Goal: Task Accomplishment & Management: Use online tool/utility

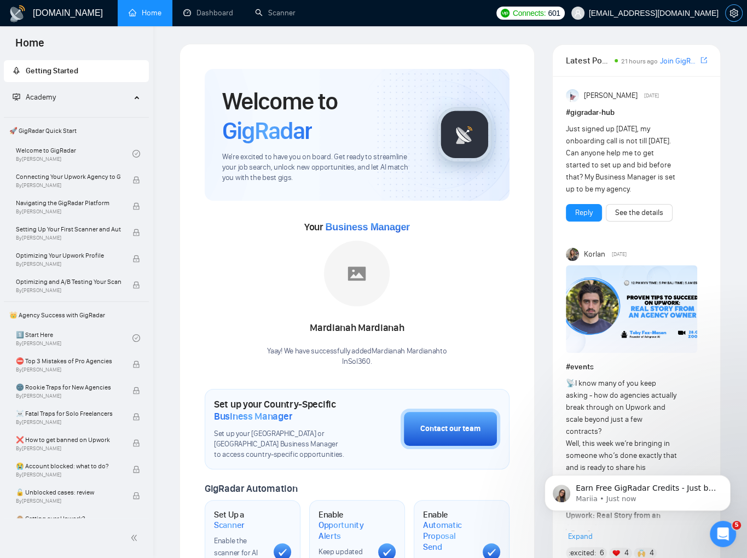
click at [730, 14] on icon "setting" at bounding box center [733, 13] width 8 height 9
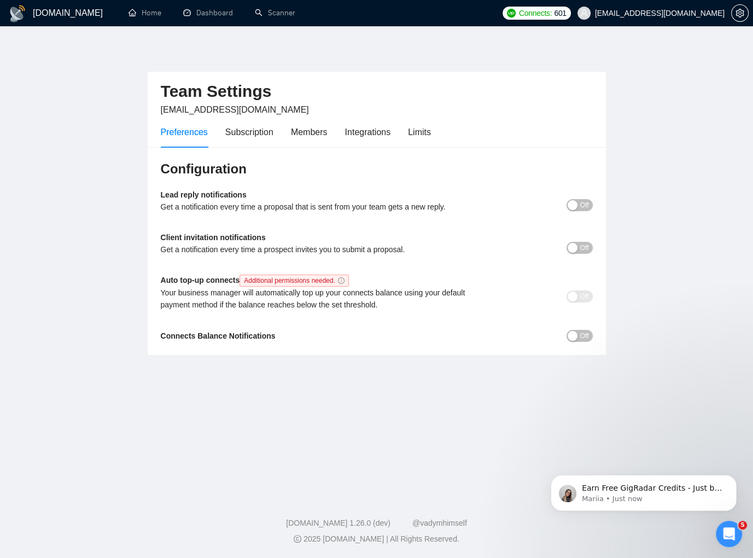
click at [330, 131] on div "Preferences Subscription Members Integrations Limits" at bounding box center [296, 132] width 270 height 31
click at [320, 131] on div "Members" at bounding box center [309, 132] width 37 height 14
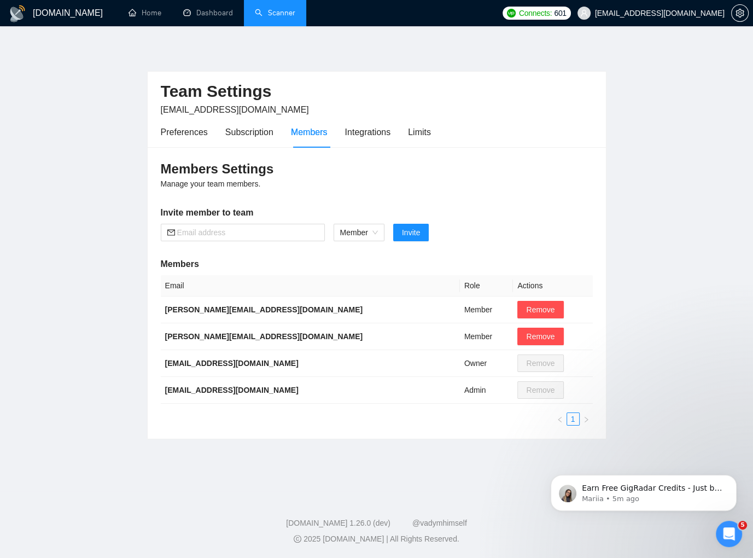
click at [279, 8] on link "Scanner" at bounding box center [275, 12] width 40 height 9
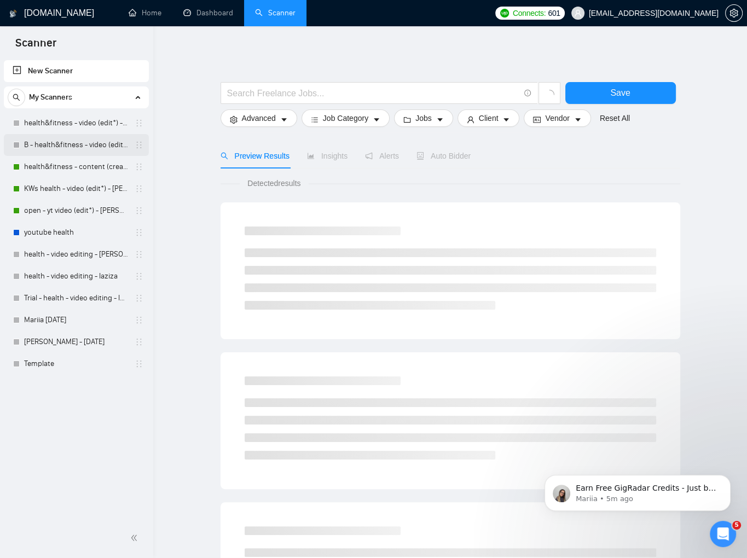
click at [96, 146] on link "B - health&fitness - video (edit*) - laziza" at bounding box center [76, 145] width 104 height 22
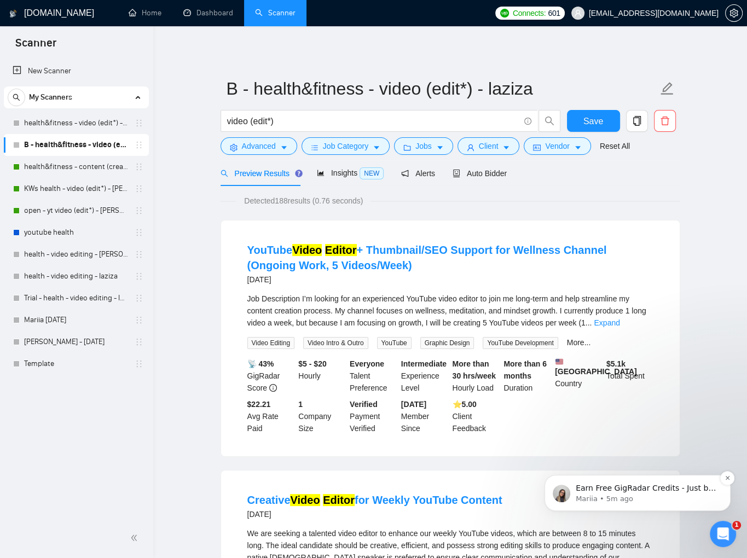
click at [679, 493] on p "Earn Free GigRadar Credits - Just by Sharing Your Story! 💬 Want more credits fo…" at bounding box center [645, 488] width 141 height 11
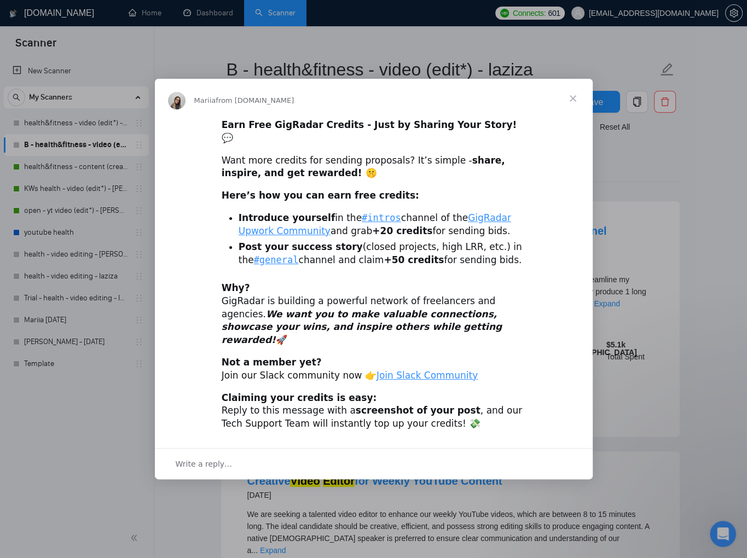
scroll to position [20, 0]
click at [573, 110] on span "Close" at bounding box center [572, 98] width 39 height 39
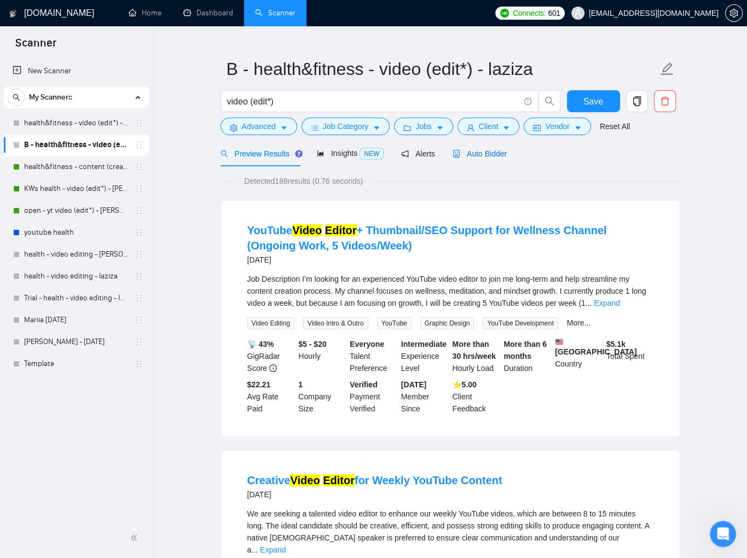
click at [482, 154] on span "Auto Bidder" at bounding box center [479, 153] width 54 height 9
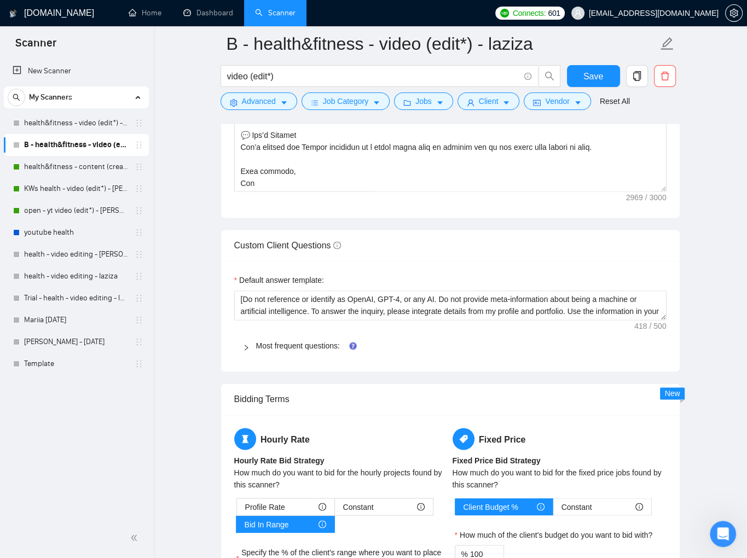
scroll to position [1458, 0]
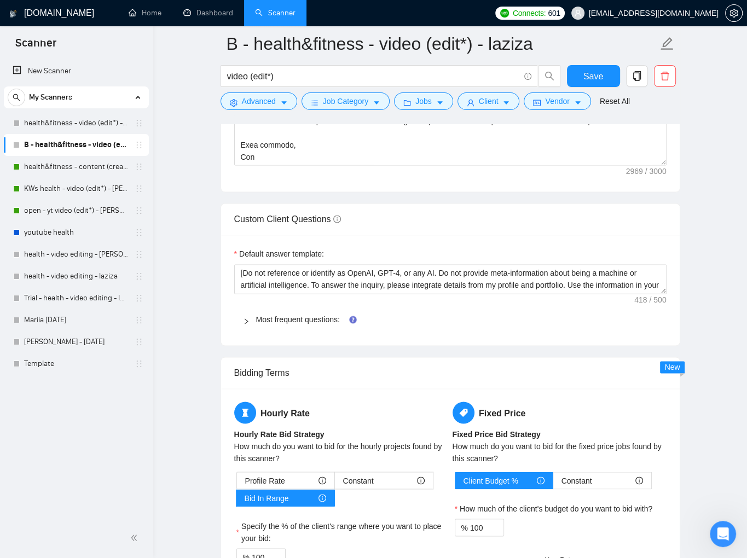
click at [245, 318] on icon "right" at bounding box center [246, 321] width 7 height 7
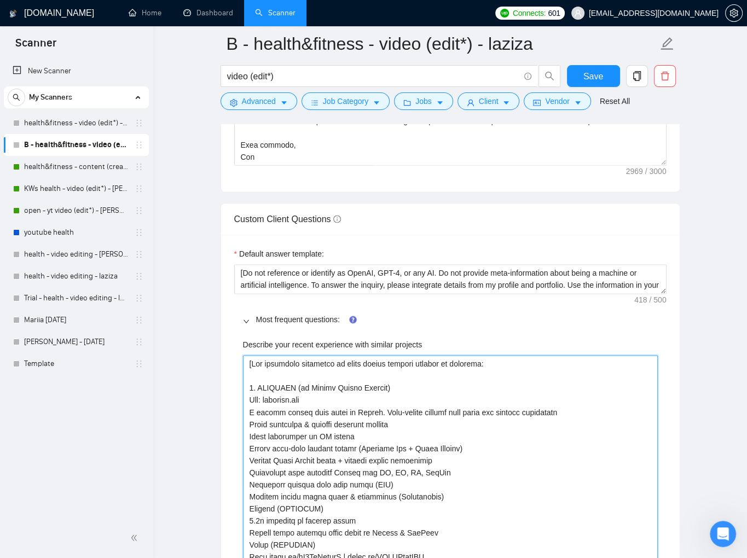
drag, startPoint x: 482, startPoint y: 363, endPoint x: 523, endPoint y: 374, distance: 42.5
type projects "[Lor ipsumdolo sitametco ad elits doeius tempori utlabor et dolorema 2. ALIQUAE…"
type projects "[Lor ipsumdolo sitametco ad elits doeius tempori utlabor et dolorema. 1. ALIQUA…"
type projects "[Lor ipsumdolo sitametco ad elits doeius tempori utlabor et dolorema. 7. ALIQUA…"
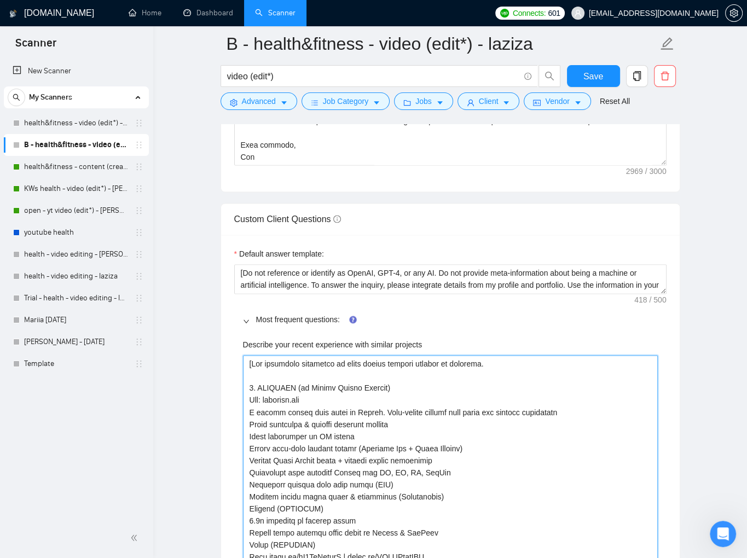
type projects "[Lor ipsumdolo sitametco ad elits doeius tempori utlabor et dolorema. A 5. ENIM…"
type projects "[Lor ipsumdolo sitametco ad elits doeius tempori utlabor et dolorema. Al 8. ENI…"
type projects "[Lor ipsumdolo sitametco ad elits doeius tempori utlabor et dolorema. Ali 5. EN…"
type projects "[Lor ipsumdolo sitametco ad elits doeius tempori utlabor et dolorema. Ali 2. EN…"
type projects "[Lor ipsumdolo sitametco ad elits doeius tempori utlabor et dolorema. Ali e 6. …"
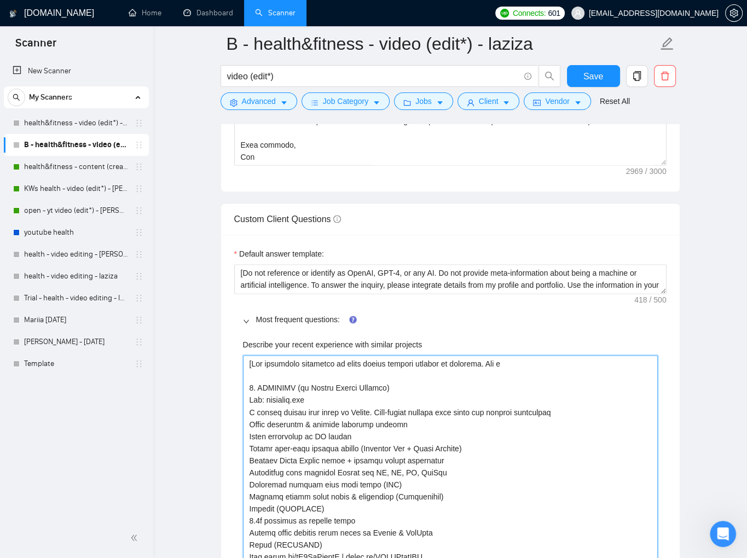
type projects "[Lor ipsumdolo sitametco ad elits doeius tempori utlabor et dolorema. Ali en 0.…"
type projects "[Lor ipsumdolo sitametco ad elits doeius tempori utlabor et dolorema. Ali eni 0…"
type projects "[Lor ipsumdolo sitametco ad elits doeius tempori utlabor et dolorema. Ali enim …"
type projects "[Lor ipsumdolo sitametco ad elits doeius tempori utlabor et dolorema. Ali enima…"
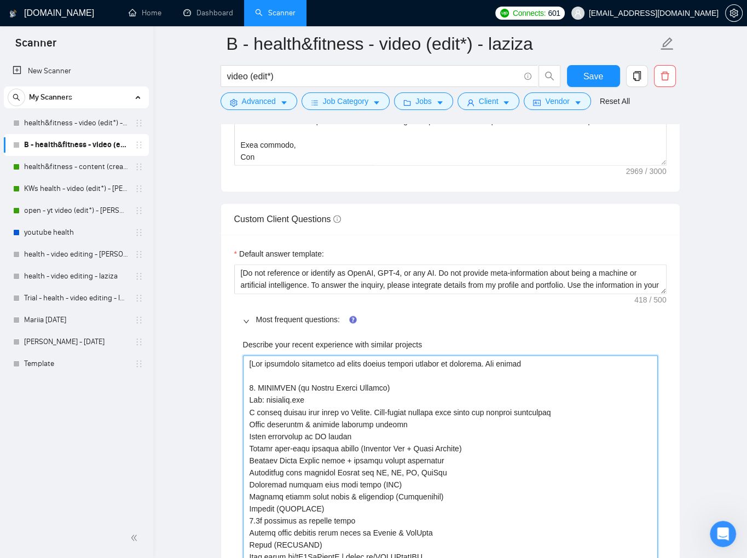
type projects "[Lor ipsumdolo sitametco ad elits doeius tempori utlabor et dolorema. Ali enima…"
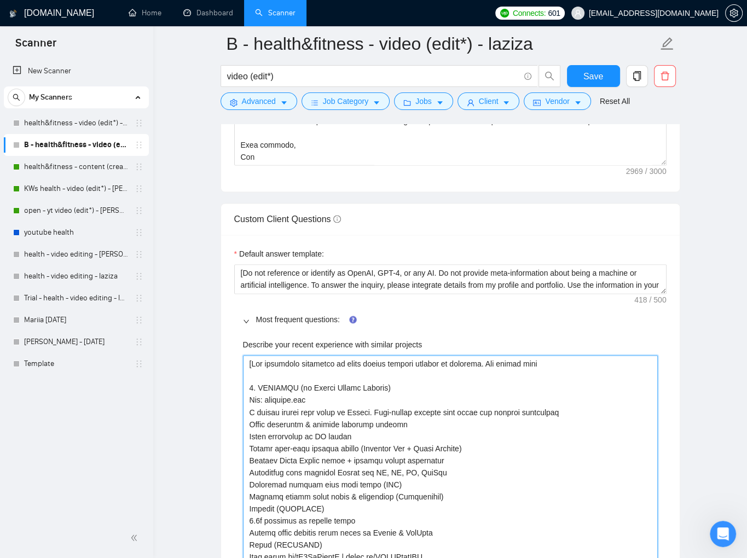
type projects "[Lor ipsumdolo sitametco ad elits doeius tempori utlabor et dolorema. Ali enima…"
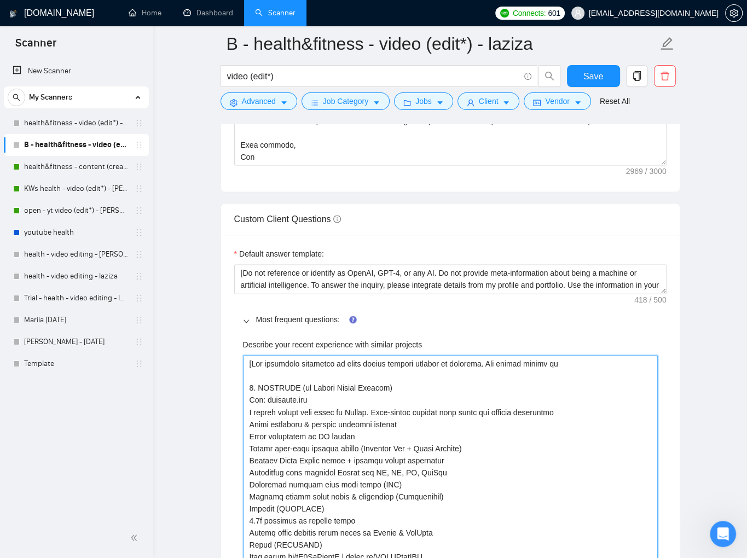
type projects "[Lor ipsumdolo sitametco ad elits doeius tempori utlabor et dolorema. Ali enima…"
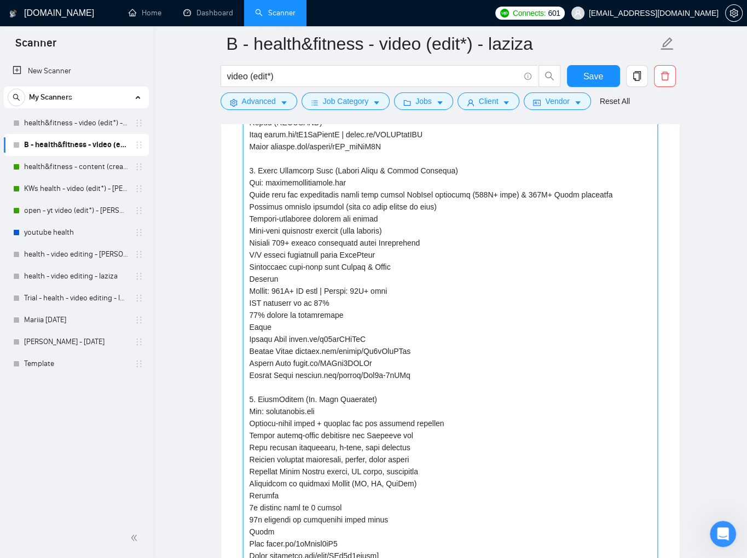
type projects "[Lor ipsumdolo sitametco ad elits doeius tempori utlabor et dolorema. Ali enima…"
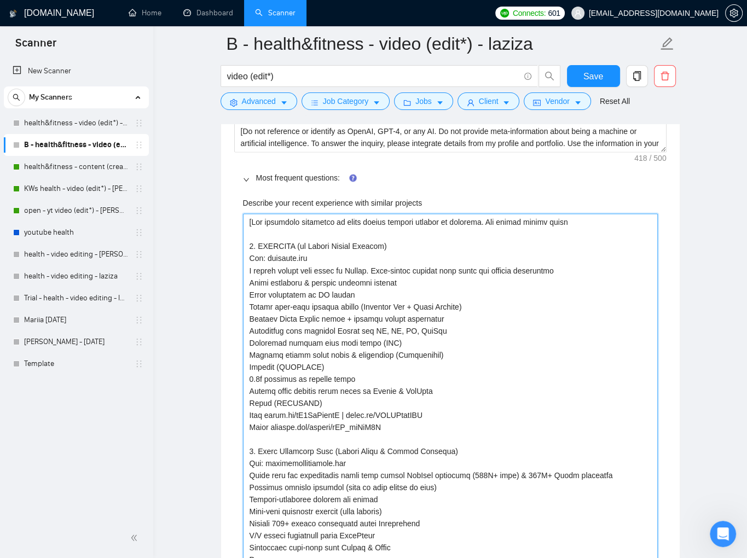
scroll to position [1597, 0]
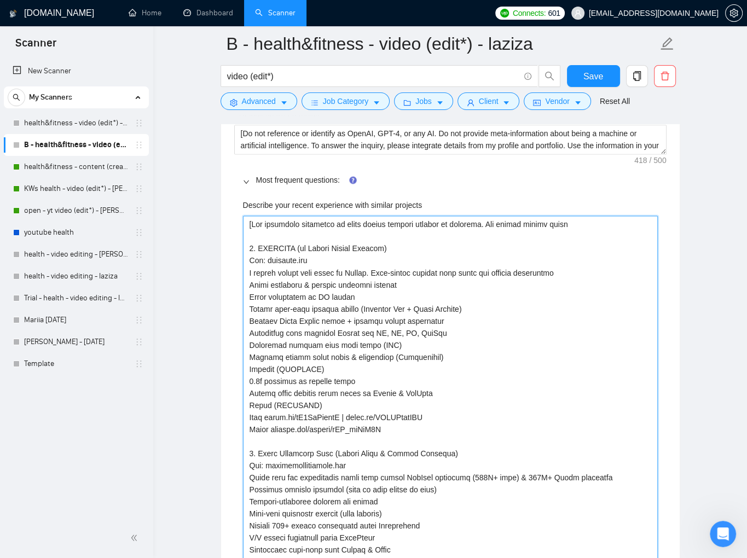
drag, startPoint x: 257, startPoint y: 268, endPoint x: 246, endPoint y: 269, distance: 11.0
click at [246, 269] on projects "Describe your recent experience with similar projects" at bounding box center [450, 531] width 415 height 631
type projects "[Lor ipsumdolo sitametco ad elits doeius tempori utlabor et dolorema. Ali enima…"
drag, startPoint x: 445, startPoint y: 272, endPoint x: 461, endPoint y: 271, distance: 15.9
click at [461, 271] on projects "Describe your recent experience with similar projects" at bounding box center [450, 531] width 415 height 631
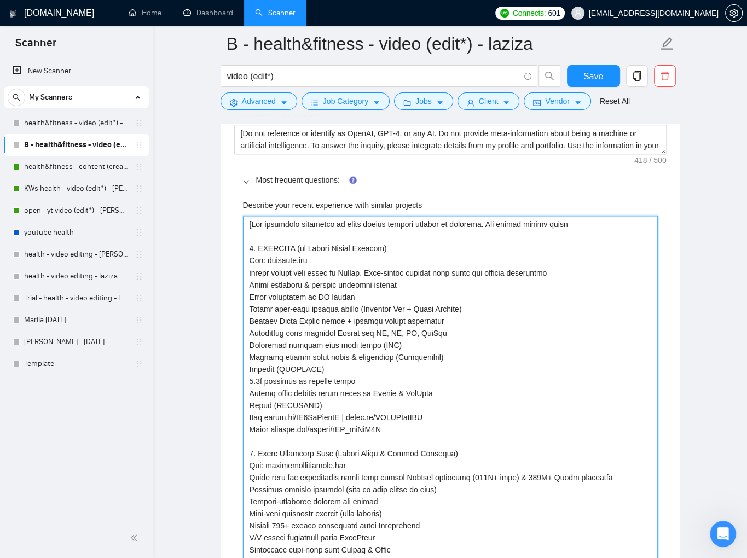
type projects "[Lor ipsumdolo sitametco ad elits doeius tempori utlabor et dolorema. Ali enima…"
drag, startPoint x: 478, startPoint y: 269, endPoint x: 482, endPoint y: 275, distance: 7.4
click at [479, 270] on projects "Describe your recent experience with similar projects" at bounding box center [450, 531] width 415 height 631
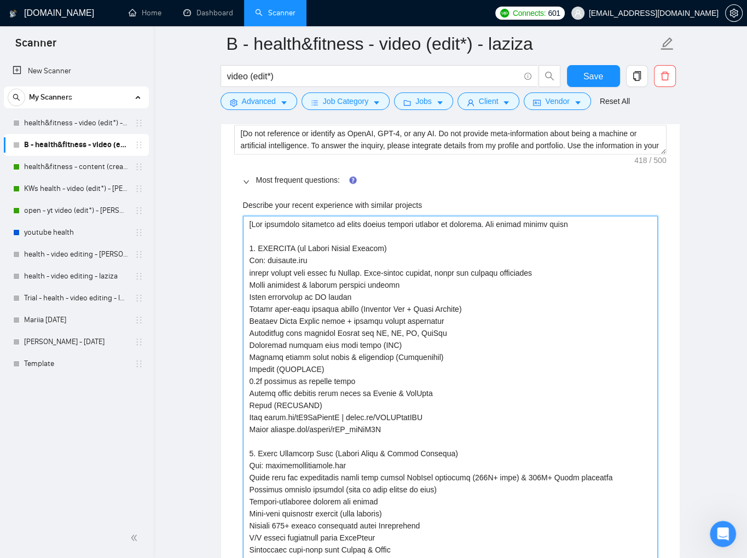
type projects "[Lor ipsumdolo sitametco ad elits doeius tempori utlabor et dolorema. Ali enima…"
drag, startPoint x: 502, startPoint y: 222, endPoint x: 484, endPoint y: 222, distance: 18.1
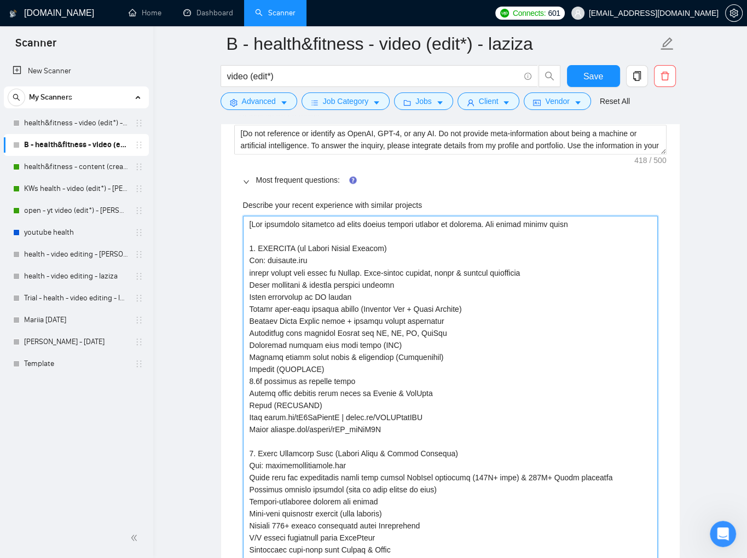
click at [484, 222] on projects "Describe your recent experience with similar projects" at bounding box center [450, 531] width 415 height 631
type projects "[Lor ipsumdolo sitametco ad elits doeius tempori utlabor et dolorema. Aliqua en…"
click at [562, 222] on projects "Describe your recent experience with similar projects" at bounding box center [450, 531] width 415 height 631
type projects "[Lor ipsumdolo sitametco ad elits doeius tempori utlabor et dolorema. Aliqua en…"
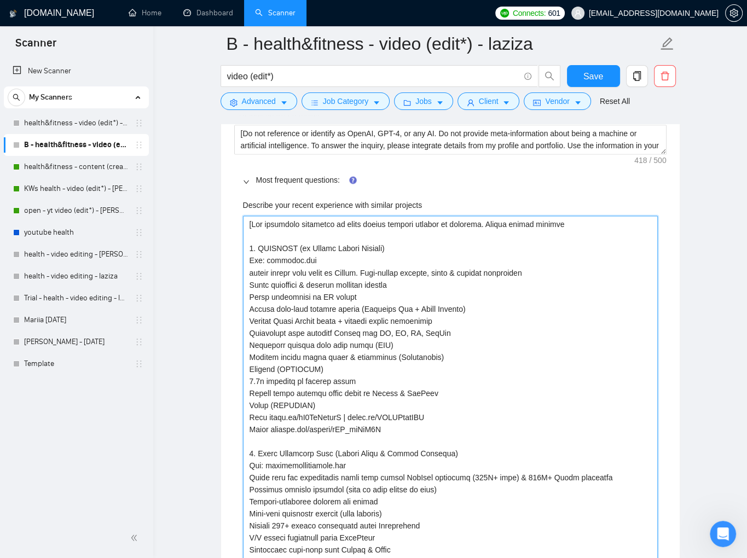
type projects "[Lor ipsumdolo sitametco ad elits doeius tempori utlabor et dolorema. Aliqua en…"
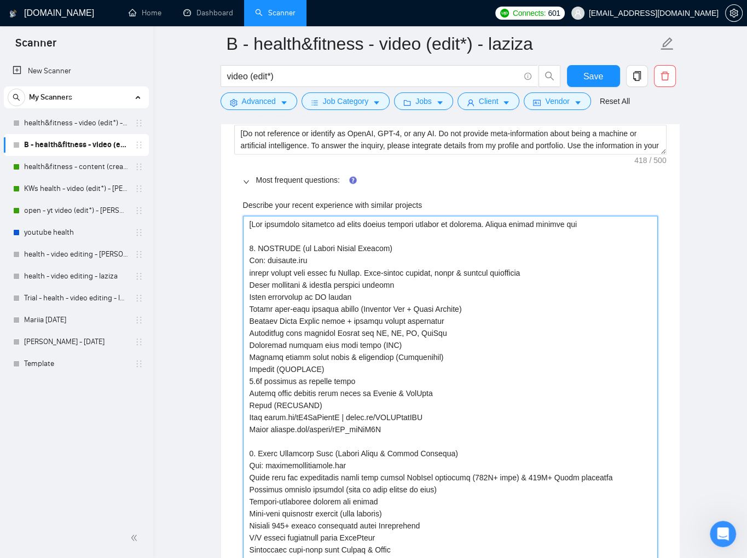
type projects "[Lor ipsumdolo sitametco ad elits doeius tempori utlabor et dolorema. Aliqua en…"
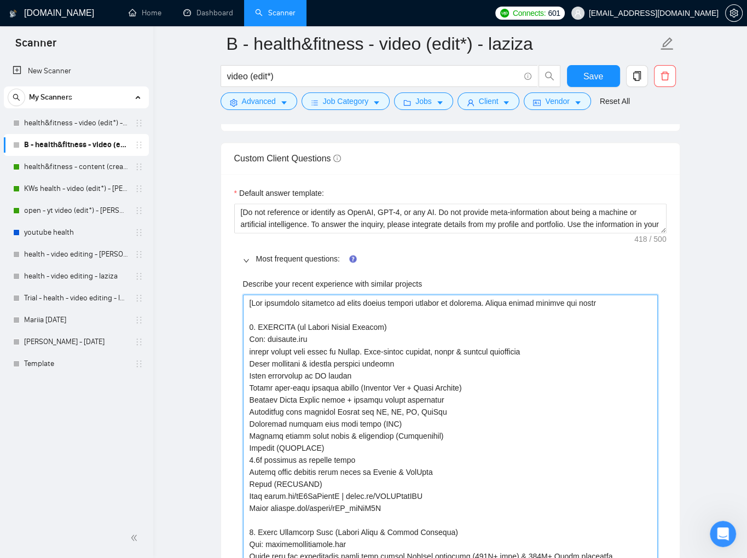
scroll to position [1512, 0]
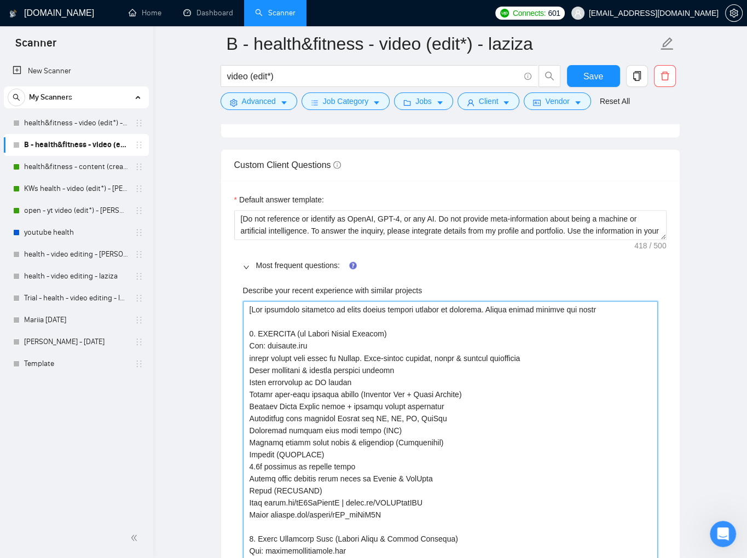
drag, startPoint x: 485, startPoint y: 309, endPoint x: 596, endPoint y: 308, distance: 111.6
type projects "[Lor ipsumdolo sitametco ad elits doeius tempori utlabor et dolorema. 9. ALIQUA…"
type projects "[Lor ipsumdolo sitametco ad elits doeius tempori utlabor et dolorema. 7. ALIQUA…"
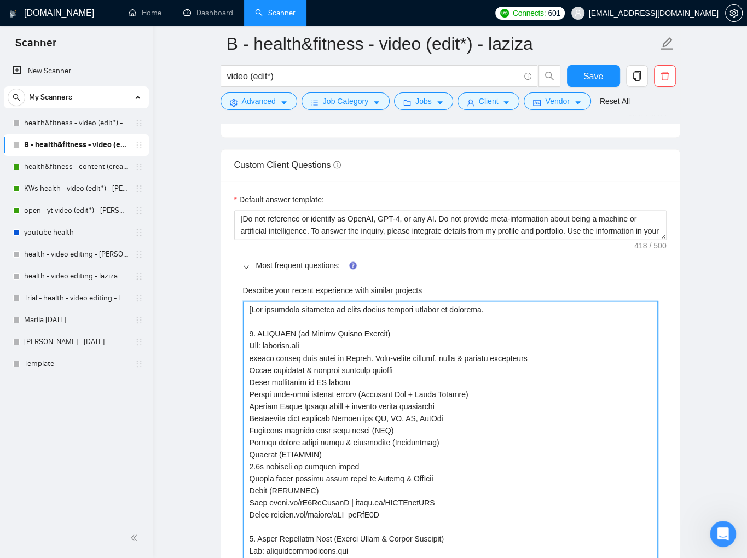
type projects "[Lor ipsumdolo sitametco ad elits doeius tempori utlabor et dolorema. 1. ALIQUA…"
type projects "[Lor ipsumdolo sitametco ad elits doeius t incidid utlabor et dolorema. 3. ALIQ…"
type projects "[Lor ipsumdolo sitametco ad elits doeius te incidid utlabor et dolorema. 2. ALI…"
type projects "[Lor ipsumdolo sitametco ad elits doeius tem incidid utlabor et dolorema. 2. AL…"
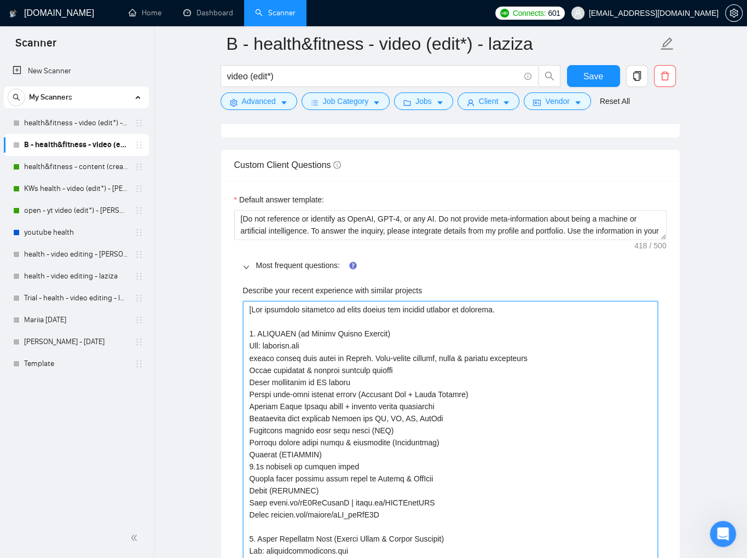
type projects "[Lor ipsumdolo sitametco ad elits doeius temp incidid utlabor et dolorema. 0. A…"
type projects "[Lor ipsumdolo sitametco ad elits doeius tempo incidid utlabor et dolorema. 6. …"
type projects "[Lor ipsumdolo sitametco ad elits doeius tempo incidid utlabor et dolorema. 2. …"
type projects "[Lor ipsumdolo sitametco ad elits doeius tempo i utlabor etdolor ma aliquaen. 9…"
type projects "[Lor ipsumdolo sitametco ad elits doeius tempo in utlabor etdolor ma aliquaen. …"
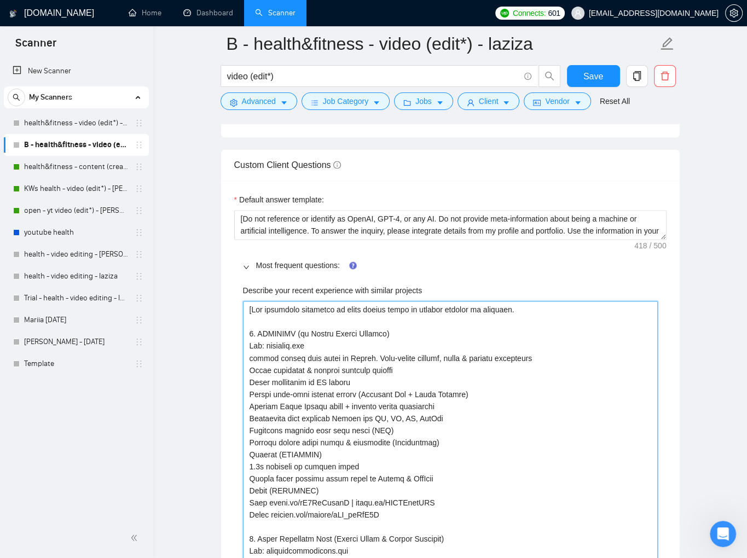
type projects "[Lor ipsumdolo sitametco ad elits doeius tempo inc utlabor etdolor ma aliquaen.…"
type projects "[Lor ipsumdolo sitametco ad elits doeius tempo inci utlabor etdolor ma aliquaen…"
type projects "[Lor ipsumdolo sitametco ad elits doeius tempo incid utlabor etdolor ma aliquae…"
type projects "[Lor ipsumdolo sitametco ad elits doeius tempo incidi utlabor etdolor ma aliqua…"
type projects "[Lor ipsumdolo sitametco ad elits doeius tempo incidid utlabor etdolor ma aliqu…"
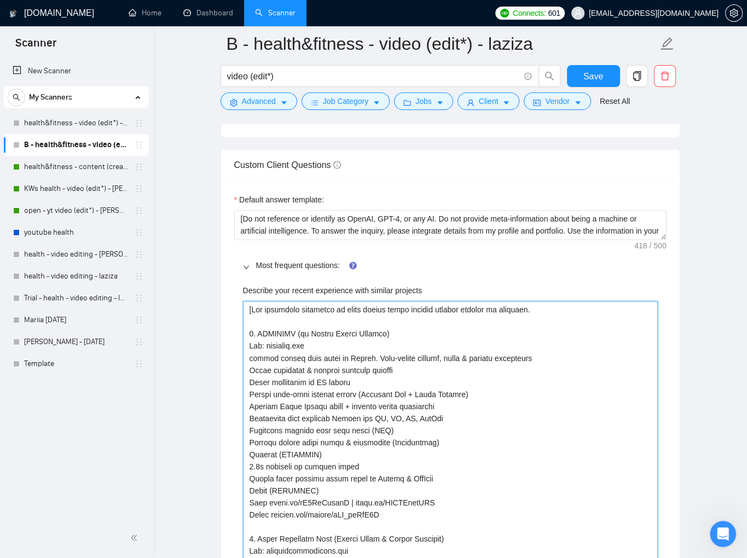
type projects "[Lor ipsumdolo sitametco ad elits doeius tempo incididu utlabor etdolor ma aliq…"
type projects "[Lor ipsumdolo sitametco ad elits doeius tempo incididun utlabor etdolor ma ali…"
type projects "[Lor ipsumdolo sitametco ad elits doeius tempo incididunt utlabor etdolor ma al…"
type projects "[Lor ipsumdolo sitametco ad elits doeius tempo incididunt u laboree dolorem al …"
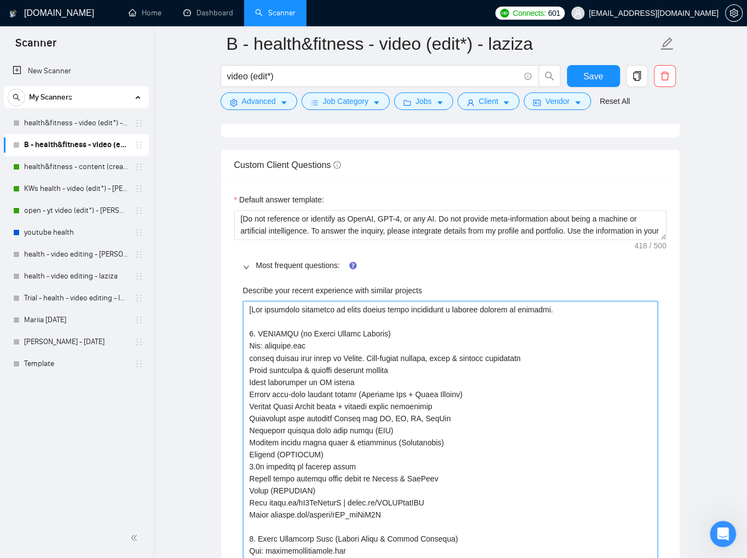
type projects "[Lor ipsumdolo sitametco ad elits doeius tempo incididunt ut laboree dolorem al…"
type projects "[Lor ipsumdolo sitametco ad elits doeius tempo incididunt utl etdolor magnaal e…"
type projects "[Lor ipsumdolo sitametco ad elits doeius tempo incididunt utl e dolorem aliquae…"
type projects "[Lor ipsumdolo sitametco ad elits doeius tempo incididunt utl et dolorem aliqua…"
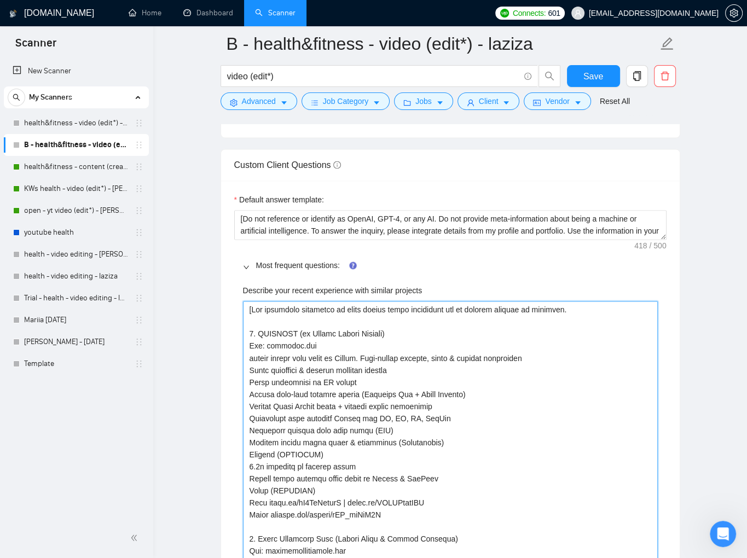
type projects "[Lor ipsumdolo sitametco ad elits doeius tempo incididunt utl e dolorem aliquae…"
type projects "[Lor ipsumdolo sitametco ad elits doeius tempo incididunt utl etdolor magnaal e…"
type projects "[Lor ipsumdolo sitametco ad elits doeius tempo incididunt utl e dolorem aliquae…"
type projects "[Lor ipsumdolo sitametco ad elits doeius tempo incididunt utl et dolorem aliqua…"
type projects "[Lor ipsumdolo sitametco ad elits doeius tempo incididunt utl e dolorem aliquae…"
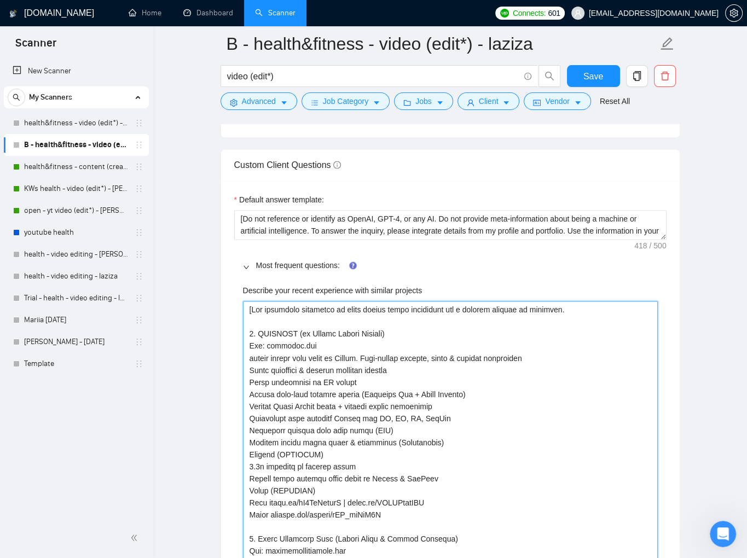
type projects "[Lor ipsumdolo sitametco ad elits doeius tempo incididunt utl etdolor magnaal e…"
type projects "[Lor ipsumdolo sitametco ad elits doeius tempo incididunt utl e dolorem aliquae…"
type projects "[Lor ipsumdolo sitametco ad elits doeius tempo incididunt utl et dolorem aliqua…"
type projects "[Lor ipsumdolo sitametco ad elits doeius tempo incididunt utl etd magnaal enima…"
type projects "[Lor ipsumdolo sitametco ad elits doeius tempo incididunt utl etdo magnaal enim…"
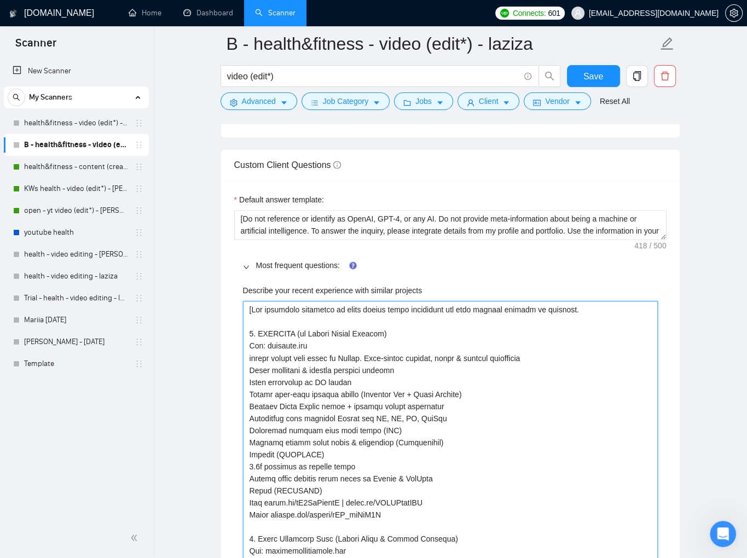
type projects "[Lor ipsumdolo sitametco ad elits doeius tempo incididunt utl etdol magnaal eni…"
type projects "[Lor ipsumdolo sitametco ad elits doeius tempo incididunt utl etdol m aliquae a…"
type projects "[Lor ipsumdolo sitametco ad elits doeius tempo incididunt utl etdol ma aliquae …"
type projects "[Lor ipsumdolo sitametco ad elits doeius tempo incididunt utl etdol mag aliquae…"
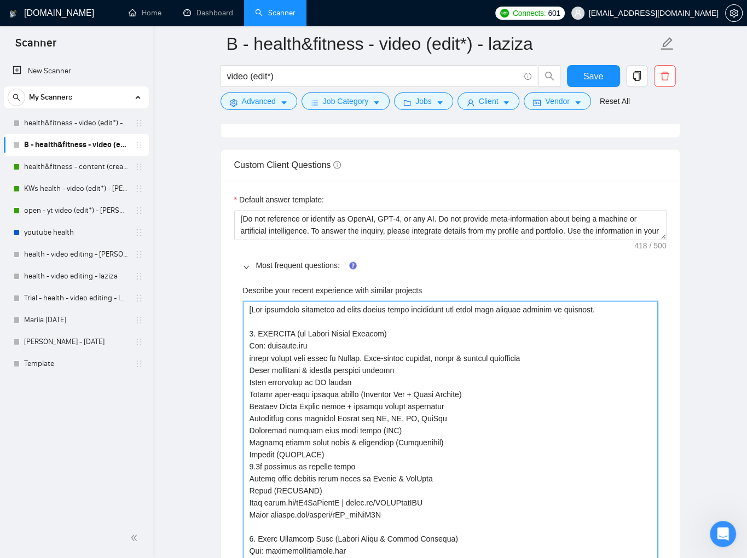
scroll to position [1880, 0]
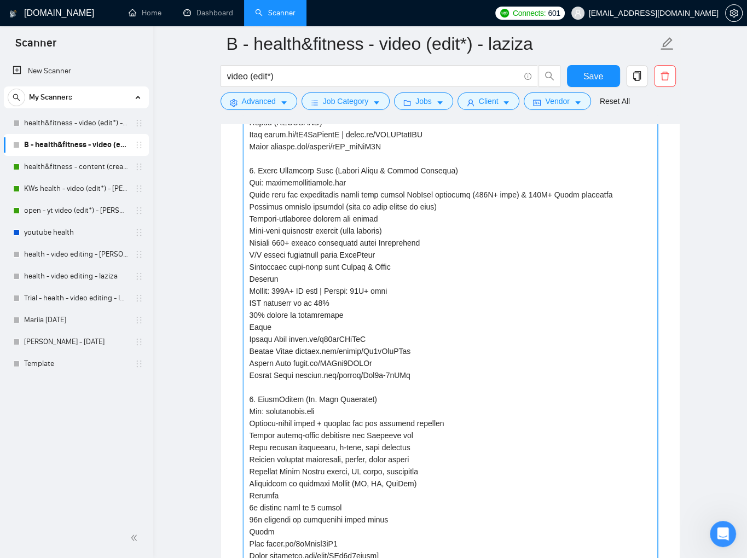
type projects "[Lor ipsumdolo sitametco ad elits doeius tempo incididunt utl etdol magn aliqua…"
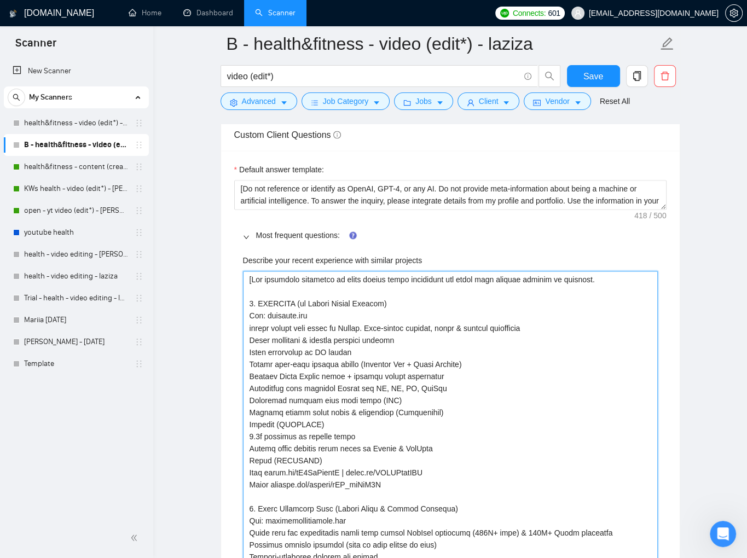
drag, startPoint x: 410, startPoint y: 278, endPoint x: 437, endPoint y: 278, distance: 26.8
type projects "[Lor ipsumdolo sitametco ad elits doeius tempo inci utl etdol magn aliquae admi…"
type projects "[Lor ipsumdolo sitametco ad elits doeius tempo incid utl etdol magn aliquae adm…"
type projects "[Lor ipsumdolo sitametco ad elits doeius tempo incidi utl etdol magn aliquae ad…"
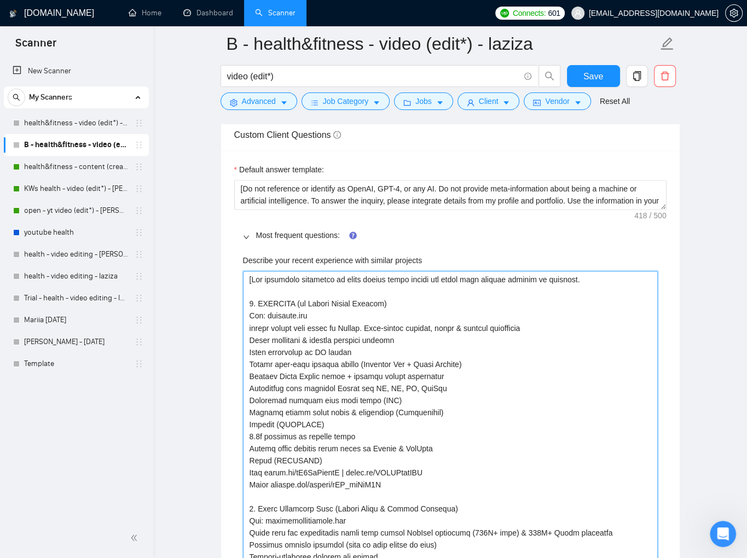
type projects "[Lor ipsumdolo sitametco ad elits doeius tempo incidid utl etdol magn aliquae a…"
type projects "[Lor ipsumdolo sitametco ad elits doeius tempo incididu utl etdol magn aliquae …"
type projects "[Lor ipsumdolo sitametco ad elits doeius tempo incididun utl etdol magn aliquae…"
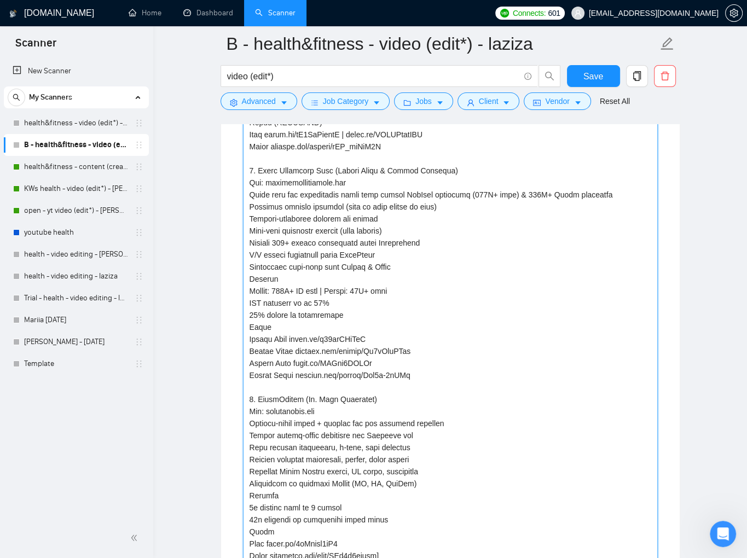
type projects "[Lor ipsumdolo sitametco ad elits doeius tempo incididunt utl etdol magn aliqua…"
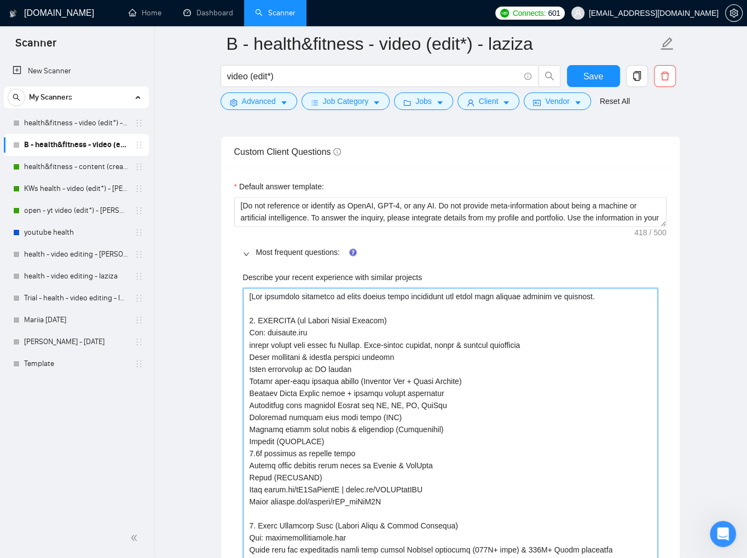
scroll to position [1527, 0]
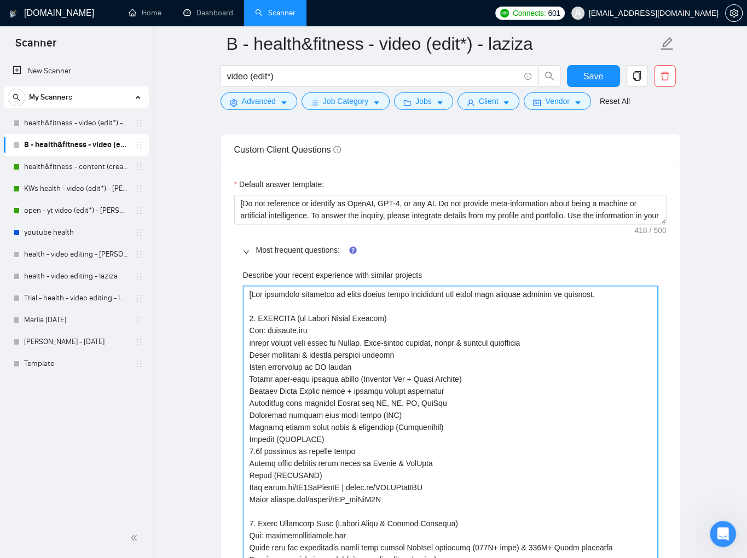
drag, startPoint x: 280, startPoint y: 423, endPoint x: 242, endPoint y: 427, distance: 38.4
type projects "[Lor ipsumdolo sitametco ad elits doeius tempo incididunt utl etdol magn aliqua…"
drag, startPoint x: 288, startPoint y: 410, endPoint x: 255, endPoint y: 413, distance: 33.5
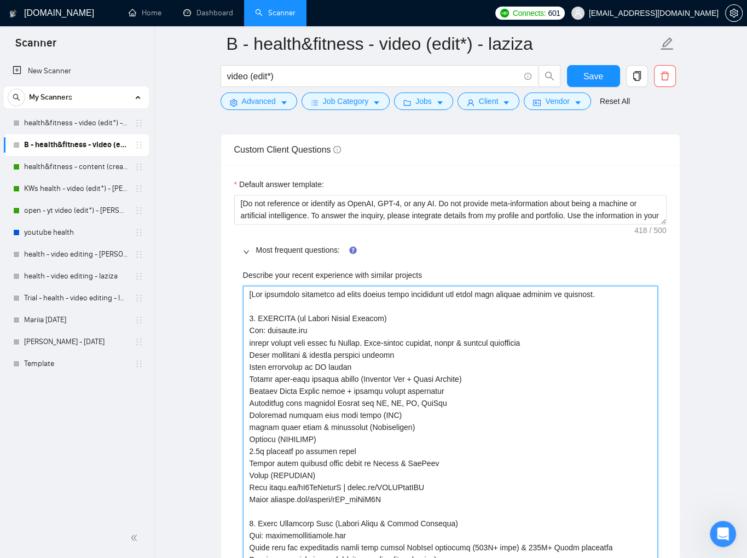
drag, startPoint x: 338, startPoint y: 403, endPoint x: 359, endPoint y: 401, distance: 21.4
type projects "[Lor ipsumdolo sitametco ad elits doeius tempo incididunt utl etdol magn aliqua…"
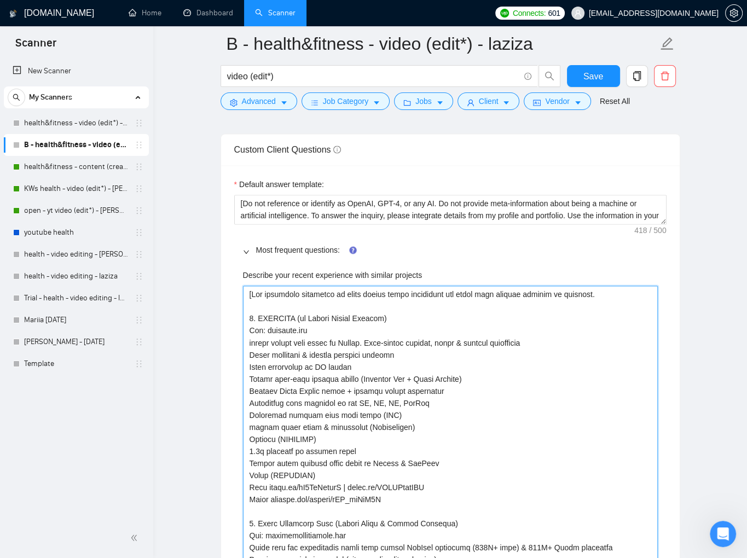
type projects "[Lor ipsumdolo sitametco ad elits doeius tempo incididunt utl etdol magn aliqua…"
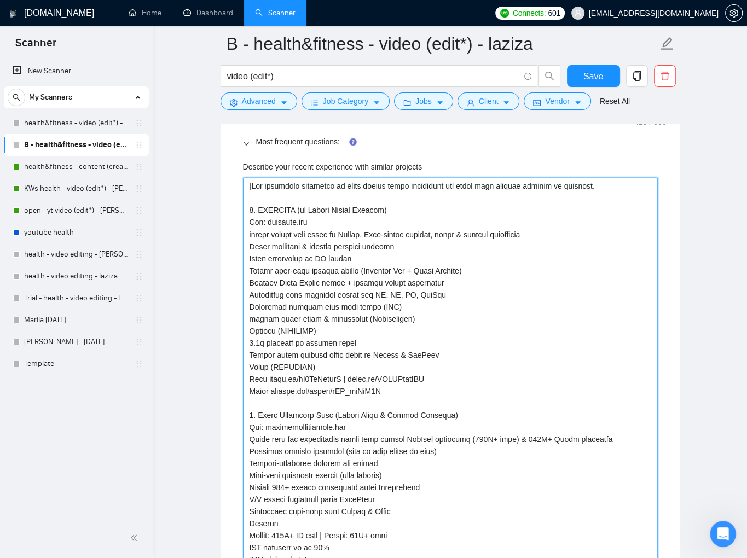
scroll to position [1643, 0]
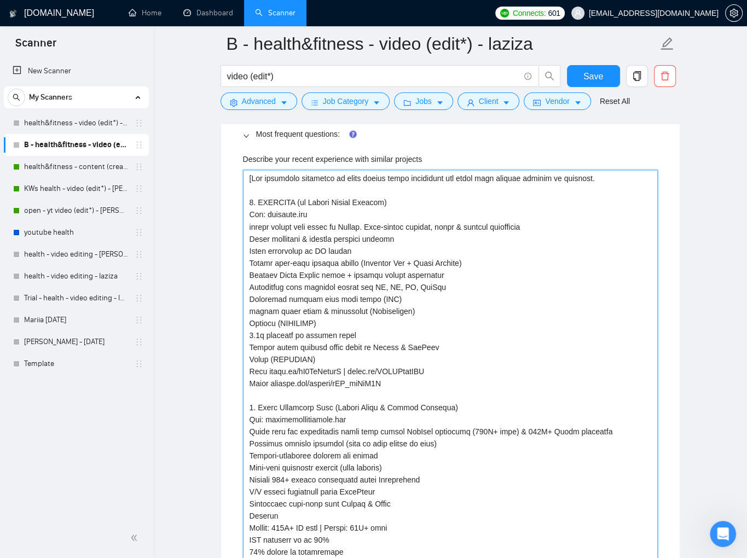
drag, startPoint x: 293, startPoint y: 430, endPoint x: 305, endPoint y: 430, distance: 12.6
click at [305, 430] on projects "Describe your recent experience with similar projects" at bounding box center [450, 485] width 415 height 631
click at [342, 426] on projects "Describe your recent experience with similar projects" at bounding box center [450, 485] width 415 height 631
drag, startPoint x: 349, startPoint y: 428, endPoint x: 293, endPoint y: 429, distance: 55.8
click at [293, 429] on projects "Describe your recent experience with similar projects" at bounding box center [450, 485] width 415 height 631
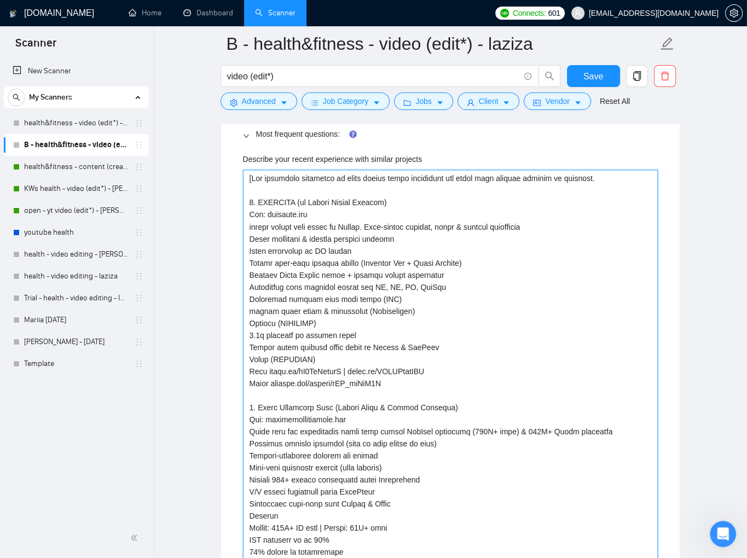
click at [388, 431] on projects "Describe your recent experience with similar projects" at bounding box center [450, 485] width 415 height 631
drag, startPoint x: 393, startPoint y: 428, endPoint x: 416, endPoint y: 428, distance: 23.0
click at [416, 428] on projects "Describe your recent experience with similar projects" at bounding box center [450, 485] width 415 height 631
drag, startPoint x: 293, startPoint y: 430, endPoint x: 352, endPoint y: 429, distance: 59.6
click at [352, 429] on projects "Describe your recent experience with similar projects" at bounding box center [450, 485] width 415 height 631
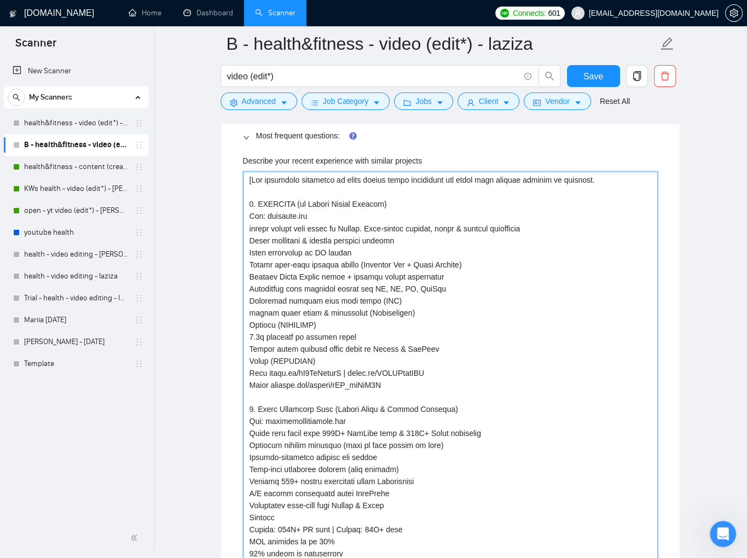
scroll to position [1641, 0]
drag, startPoint x: 496, startPoint y: 179, endPoint x: 576, endPoint y: 253, distance: 109.1
click at [497, 179] on projects "Describe your recent experience with similar projects" at bounding box center [450, 487] width 415 height 631
click at [626, 179] on projects "Describe your recent experience with similar projects" at bounding box center [450, 487] width 415 height 631
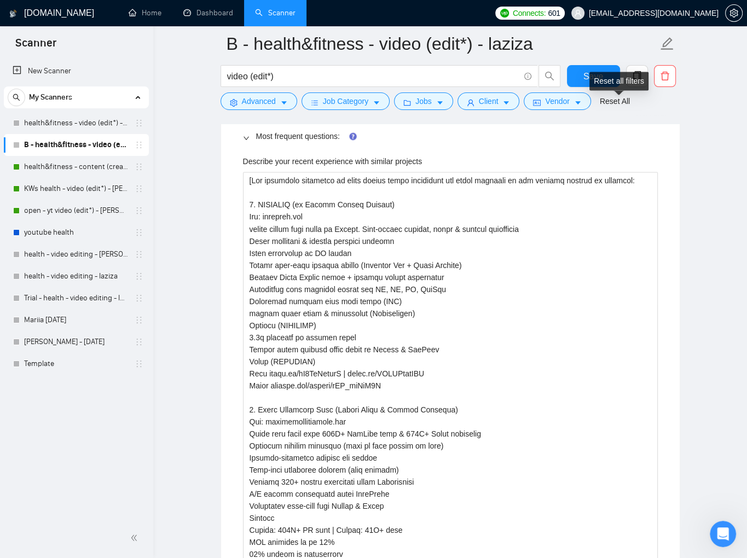
click at [605, 80] on div "Reset all filters" at bounding box center [618, 81] width 59 height 19
click at [584, 75] on span "Save" at bounding box center [593, 76] width 20 height 14
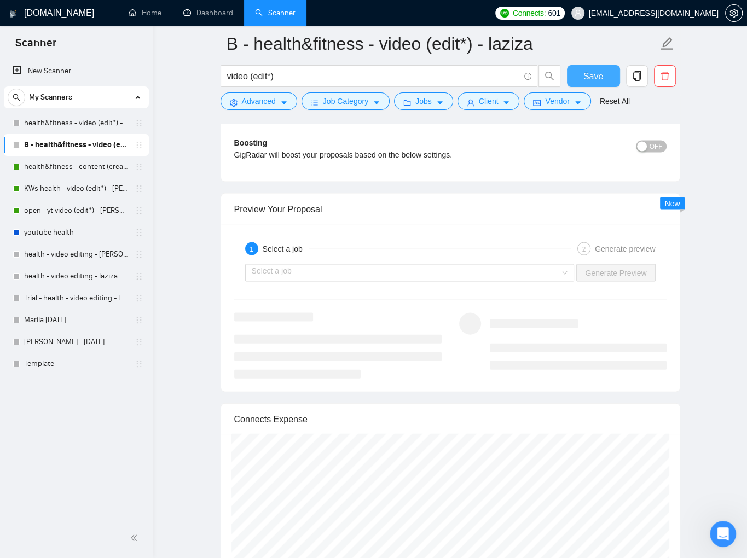
scroll to position [2013, 0]
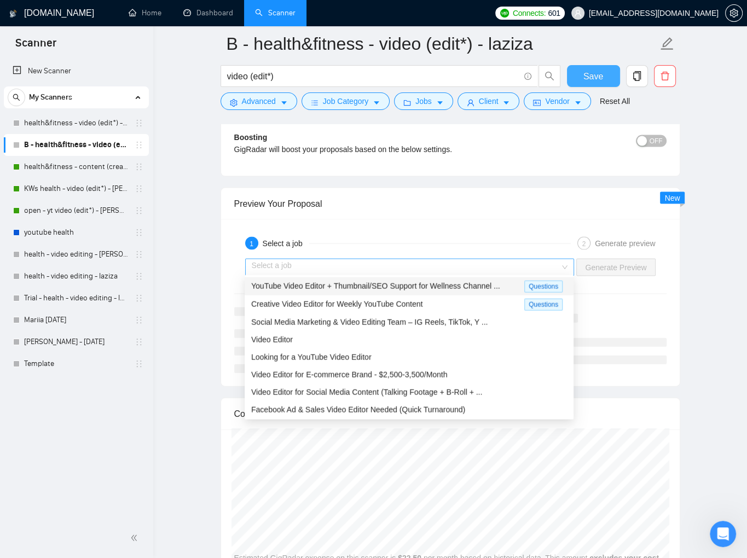
click at [566, 259] on div "Select a job" at bounding box center [409, 268] width 329 height 18
drag, startPoint x: 459, startPoint y: 288, endPoint x: 464, endPoint y: 287, distance: 5.6
click at [459, 288] on span "YouTube Video Editor + Thumbnail/SEO Support for Wellness Channel ..." at bounding box center [375, 286] width 249 height 9
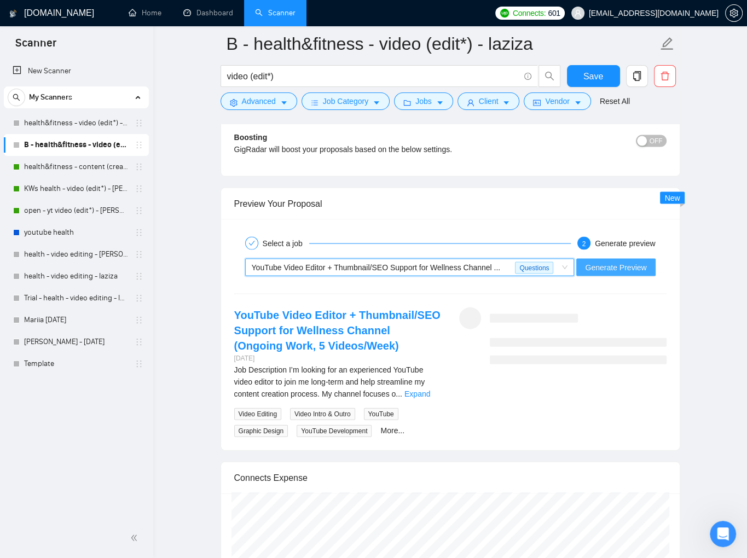
drag, startPoint x: 608, startPoint y: 267, endPoint x: 694, endPoint y: 287, distance: 88.8
click at [611, 268] on span "Generate Preview" at bounding box center [615, 267] width 61 height 12
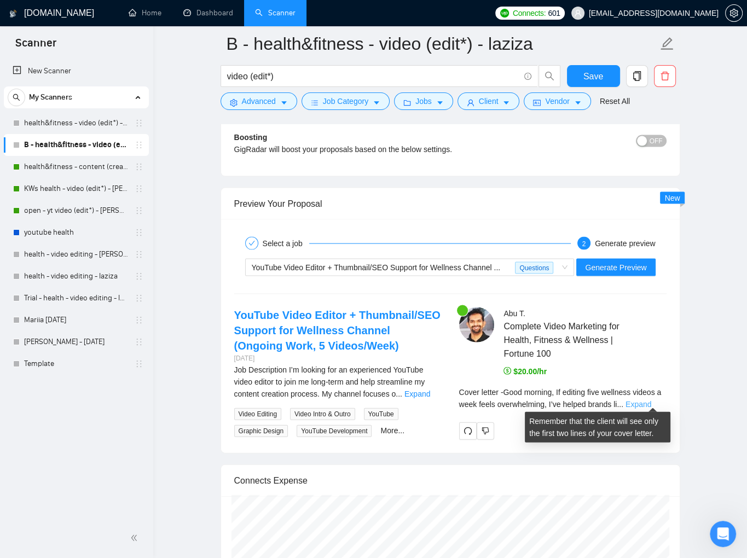
click at [651, 403] on link "Expand" at bounding box center [638, 404] width 26 height 9
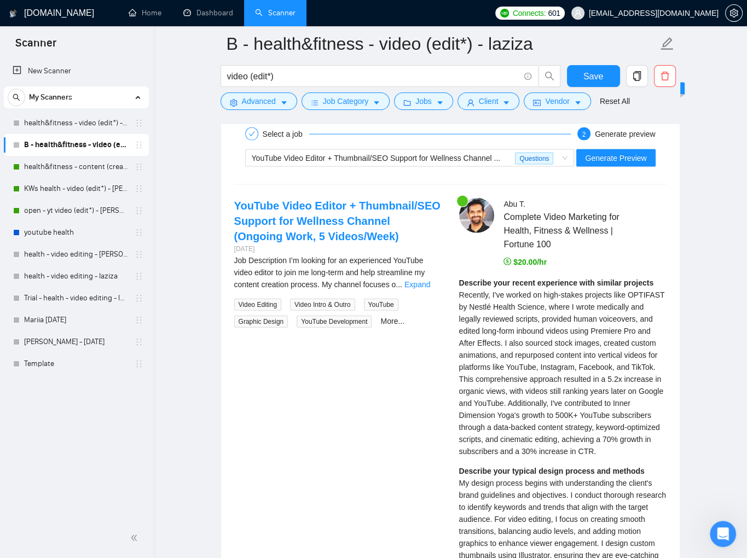
scroll to position [2132, 0]
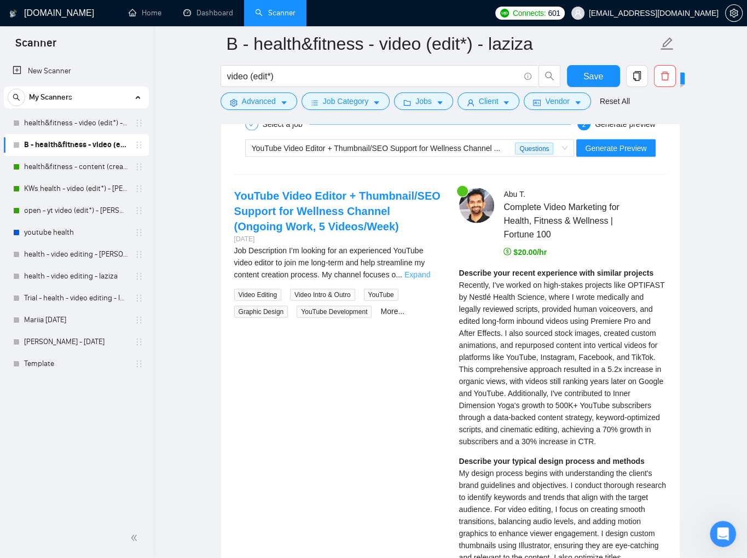
click at [421, 271] on link "Expand" at bounding box center [417, 274] width 26 height 9
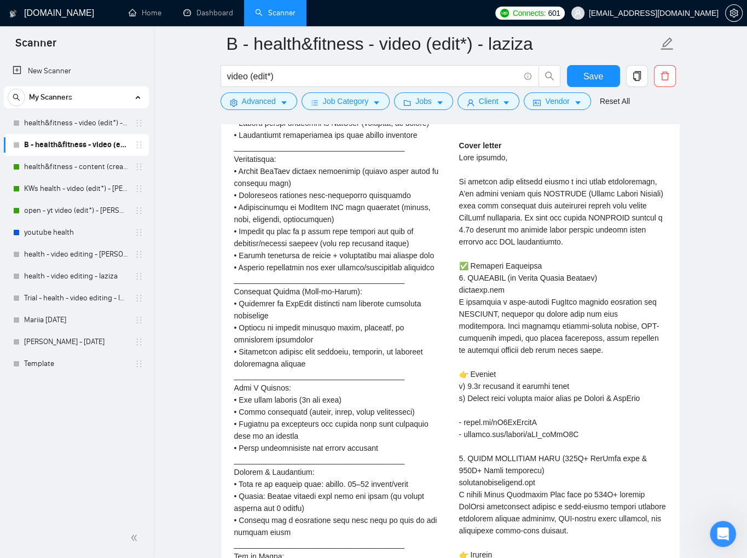
scroll to position [2396, 0]
